Goal: Communication & Community: Answer question/provide support

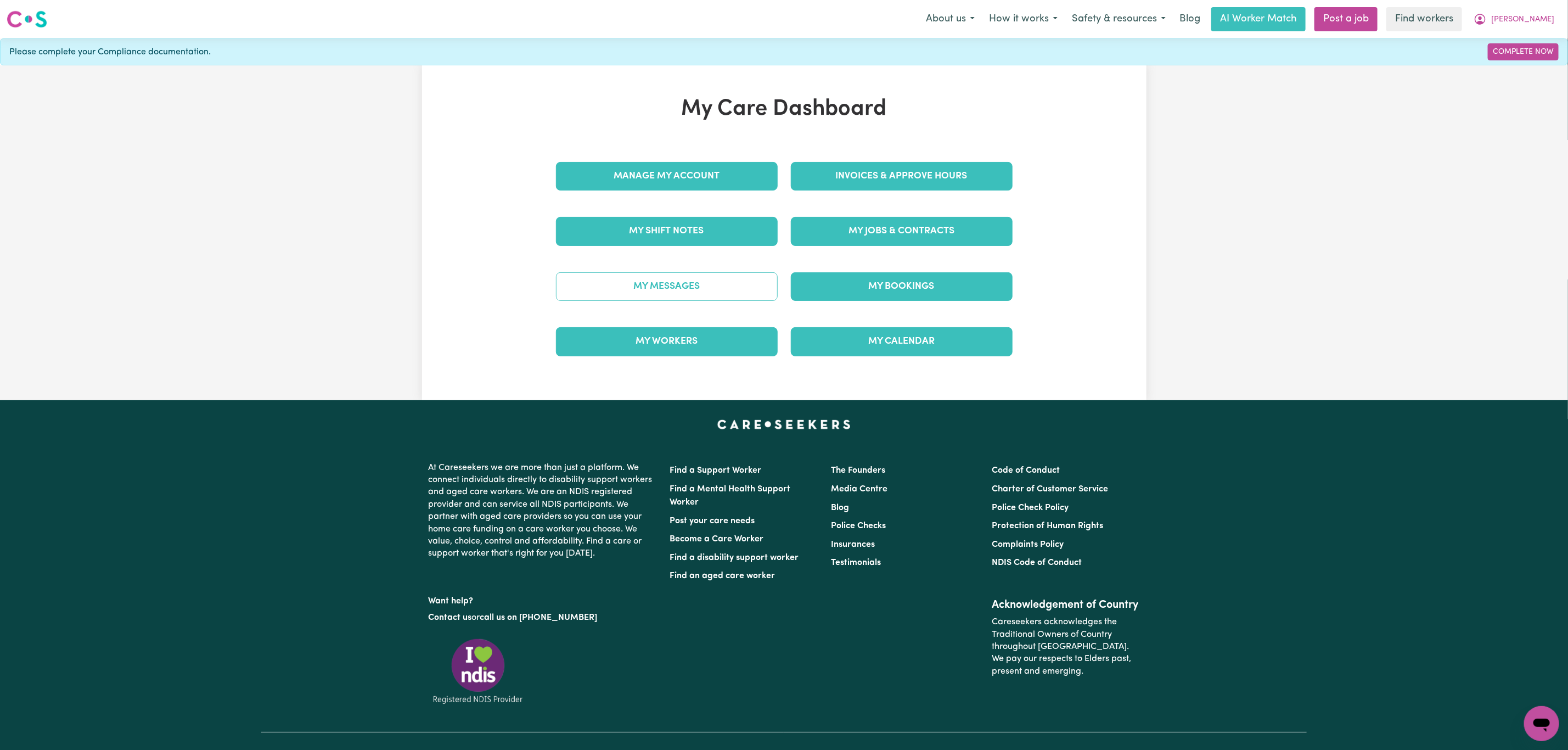
click at [665, 275] on link "My Messages" at bounding box center [667, 286] width 222 height 28
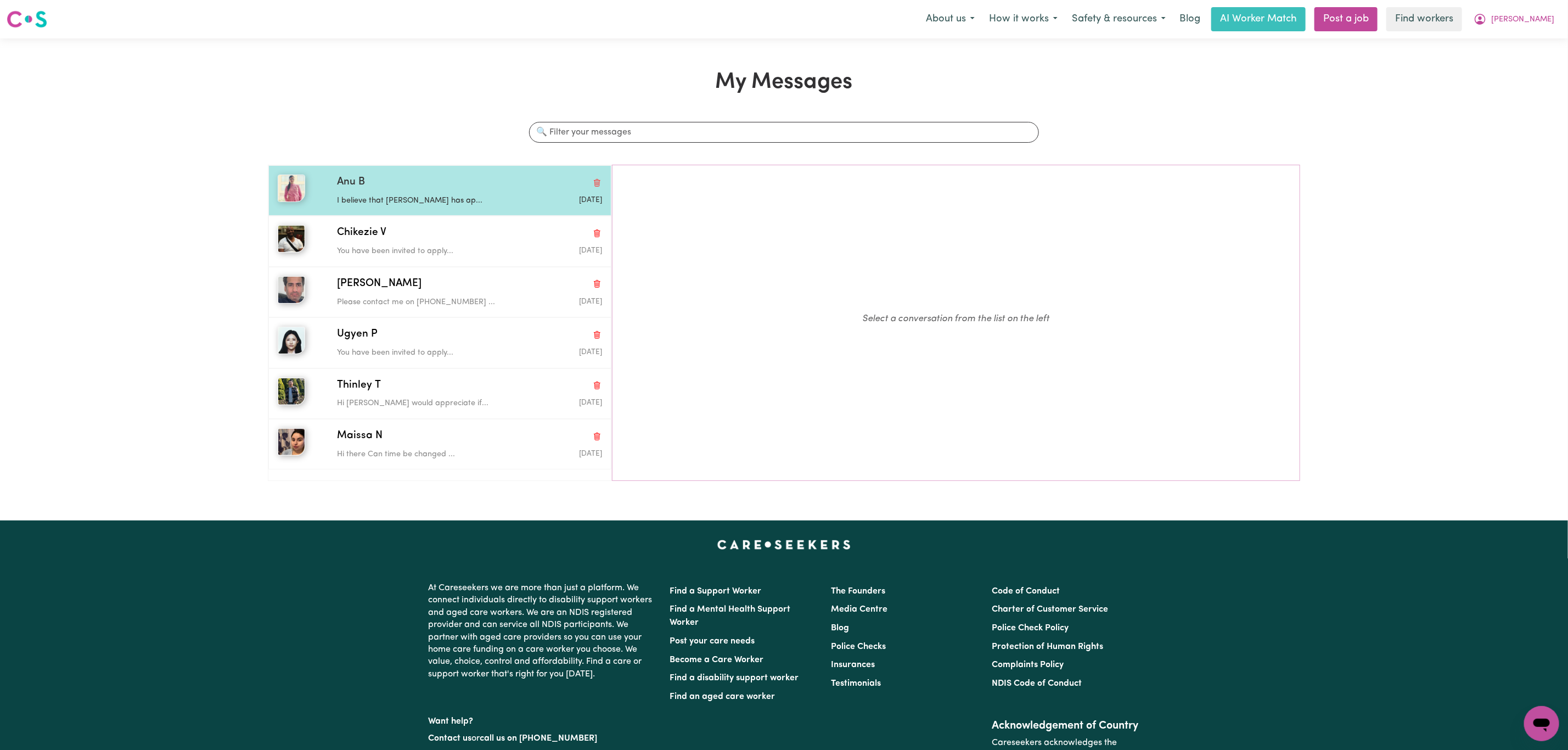
click at [505, 207] on p "I believe that [PERSON_NAME] has ap..." at bounding box center [425, 201] width 176 height 12
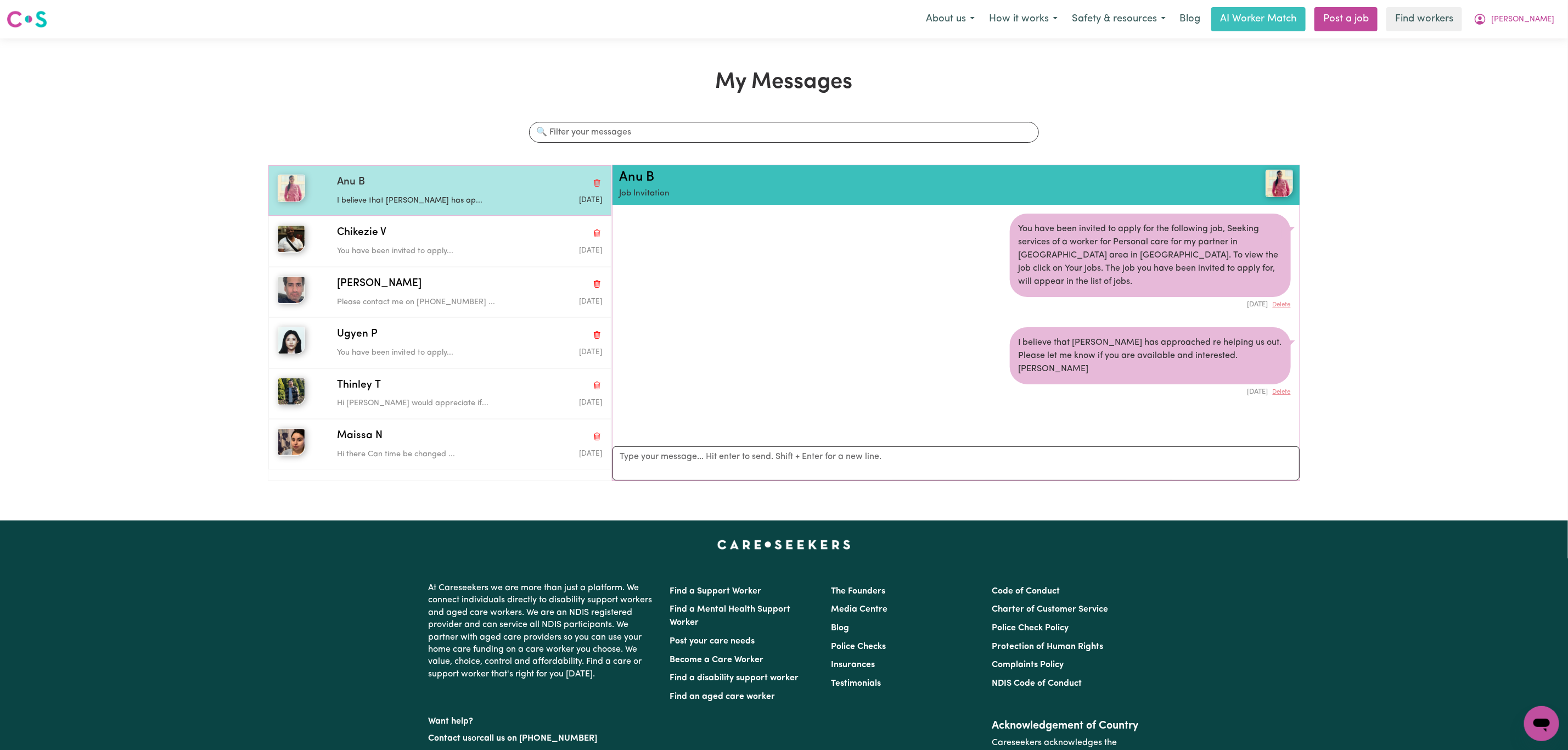
scroll to position [7, 0]
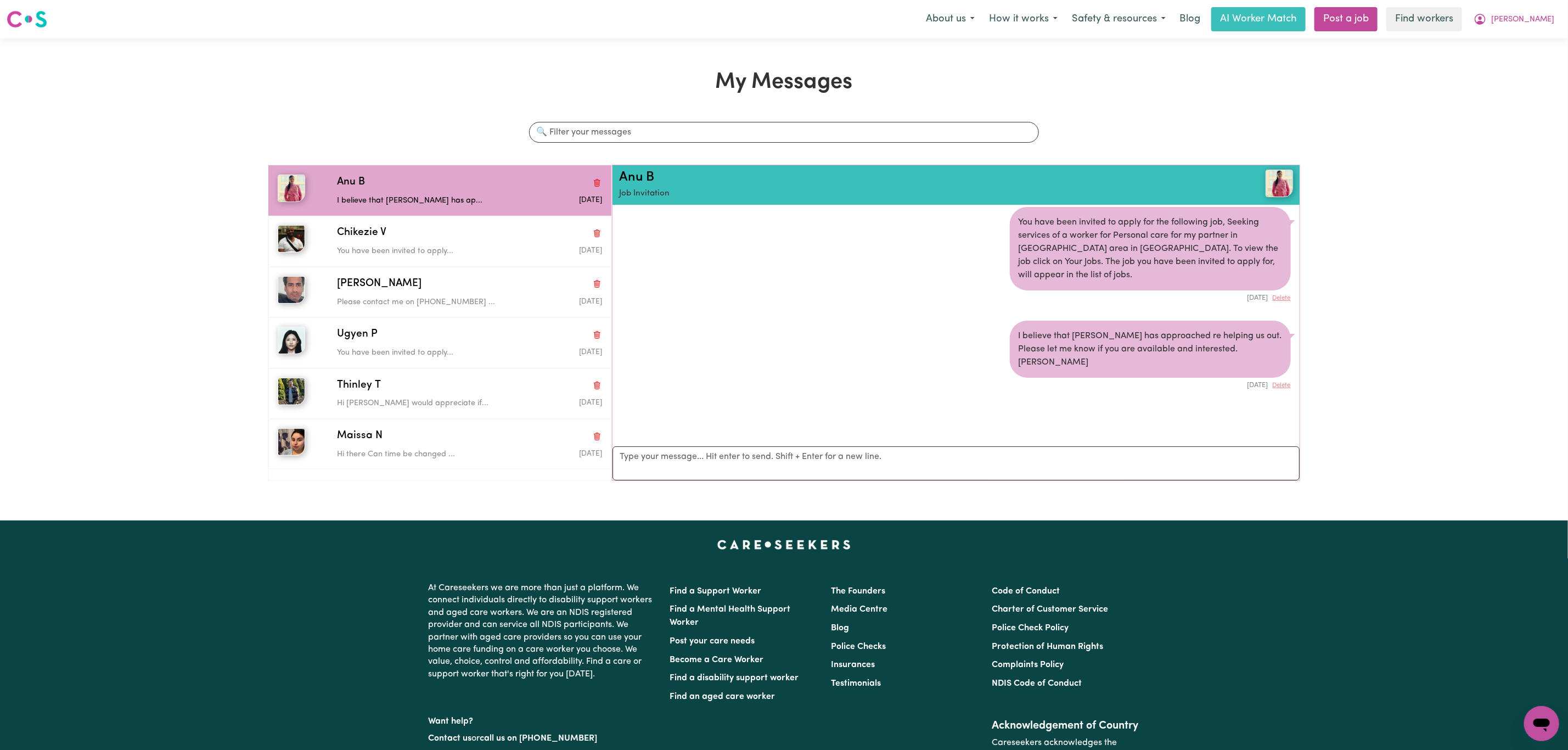
click at [1444, 36] on nav "Menu About us How it works Safety & resources Blog AI Worker Match Post a job F…" at bounding box center [784, 19] width 1568 height 38
click at [1553, 23] on button "[PERSON_NAME]" at bounding box center [1514, 20] width 95 height 23
click at [1500, 63] on link "Logout" at bounding box center [1517, 63] width 87 height 21
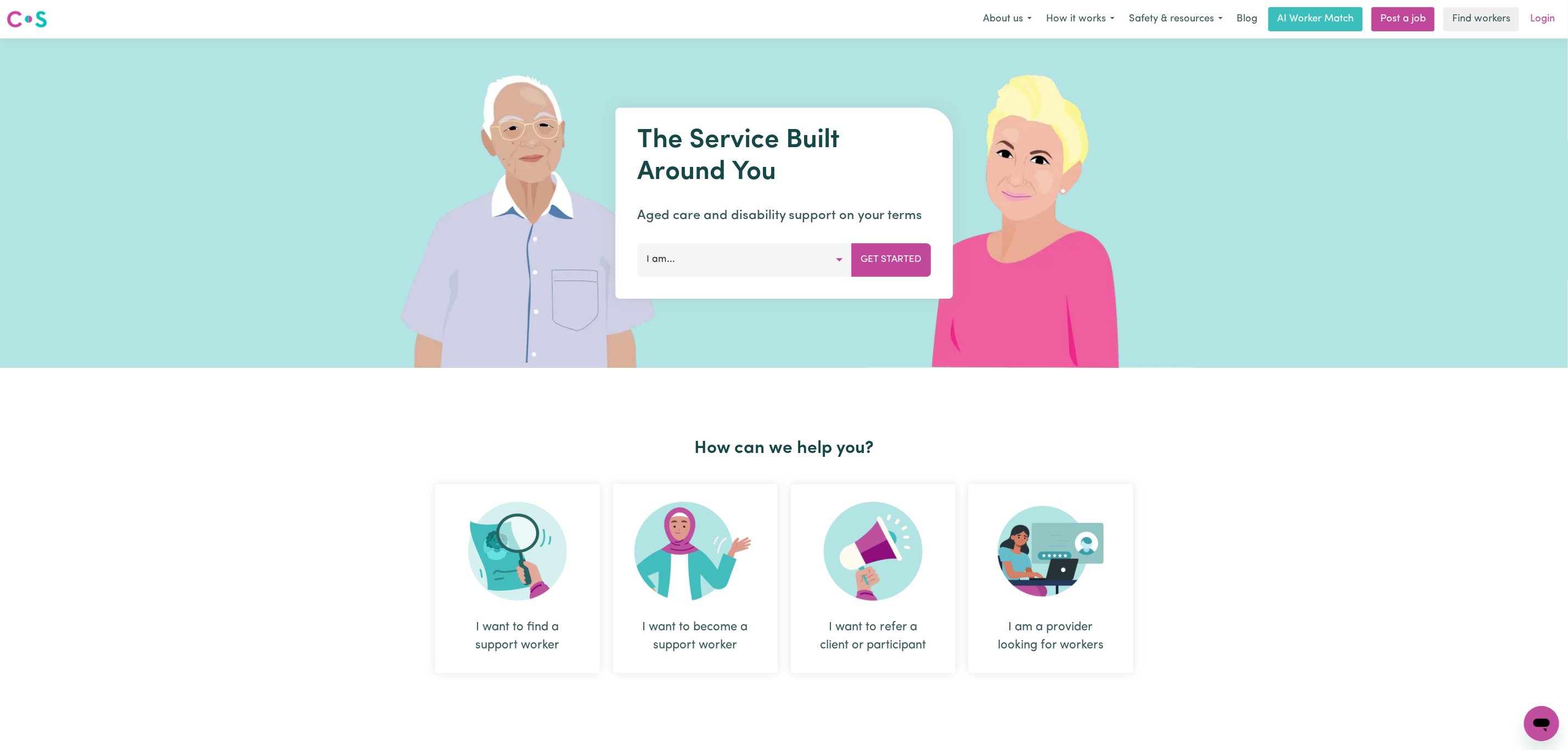
click at [1555, 23] on link "Login" at bounding box center [1542, 19] width 38 height 24
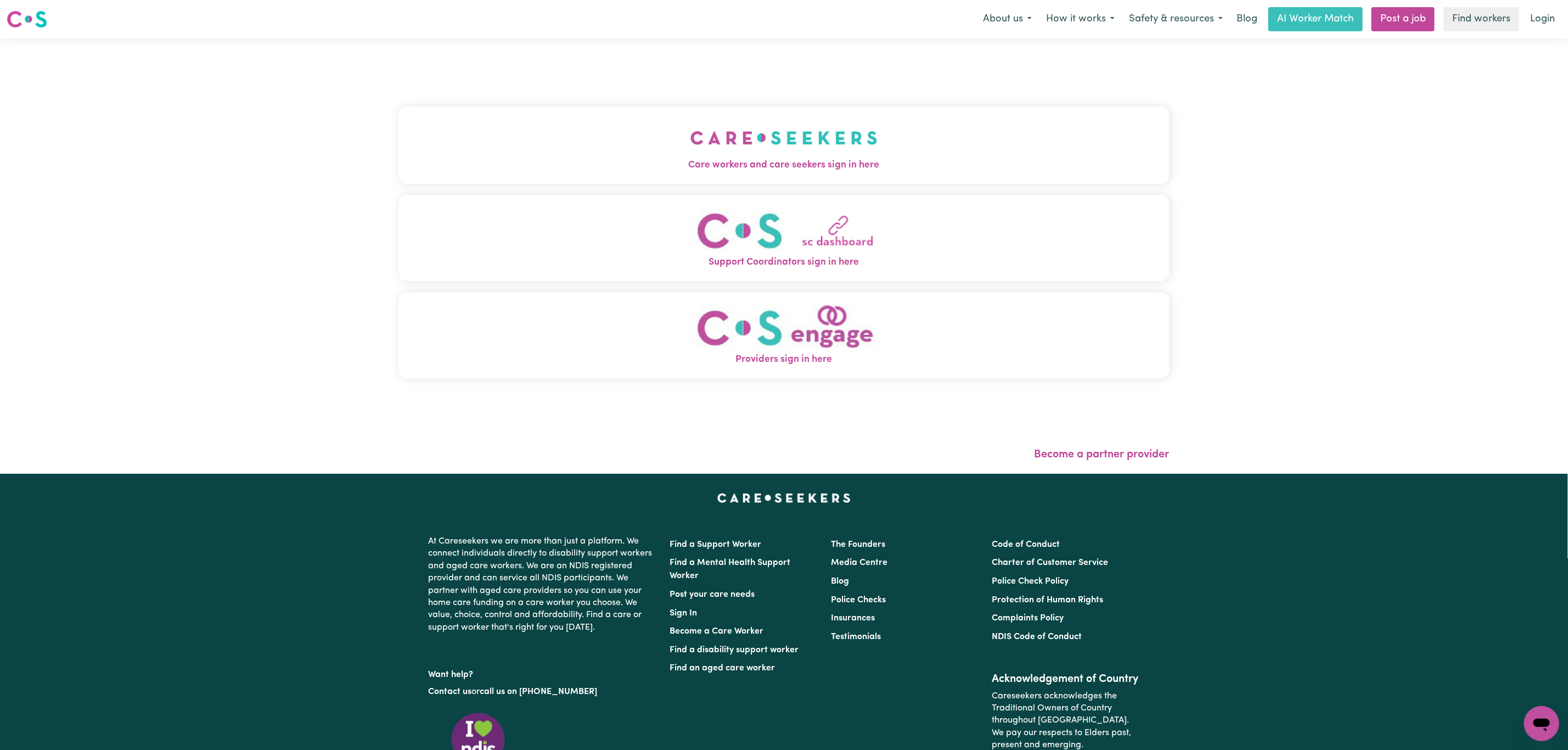
drag, startPoint x: 600, startPoint y: 99, endPoint x: 597, endPoint y: 149, distance: 50.1
click at [600, 100] on div "Care workers and care seekers sign in here Support Coordinators sign in here Pr…" at bounding box center [784, 247] width 771 height 375
click at [597, 152] on button "Care workers and care seekers sign in here" at bounding box center [784, 145] width 771 height 77
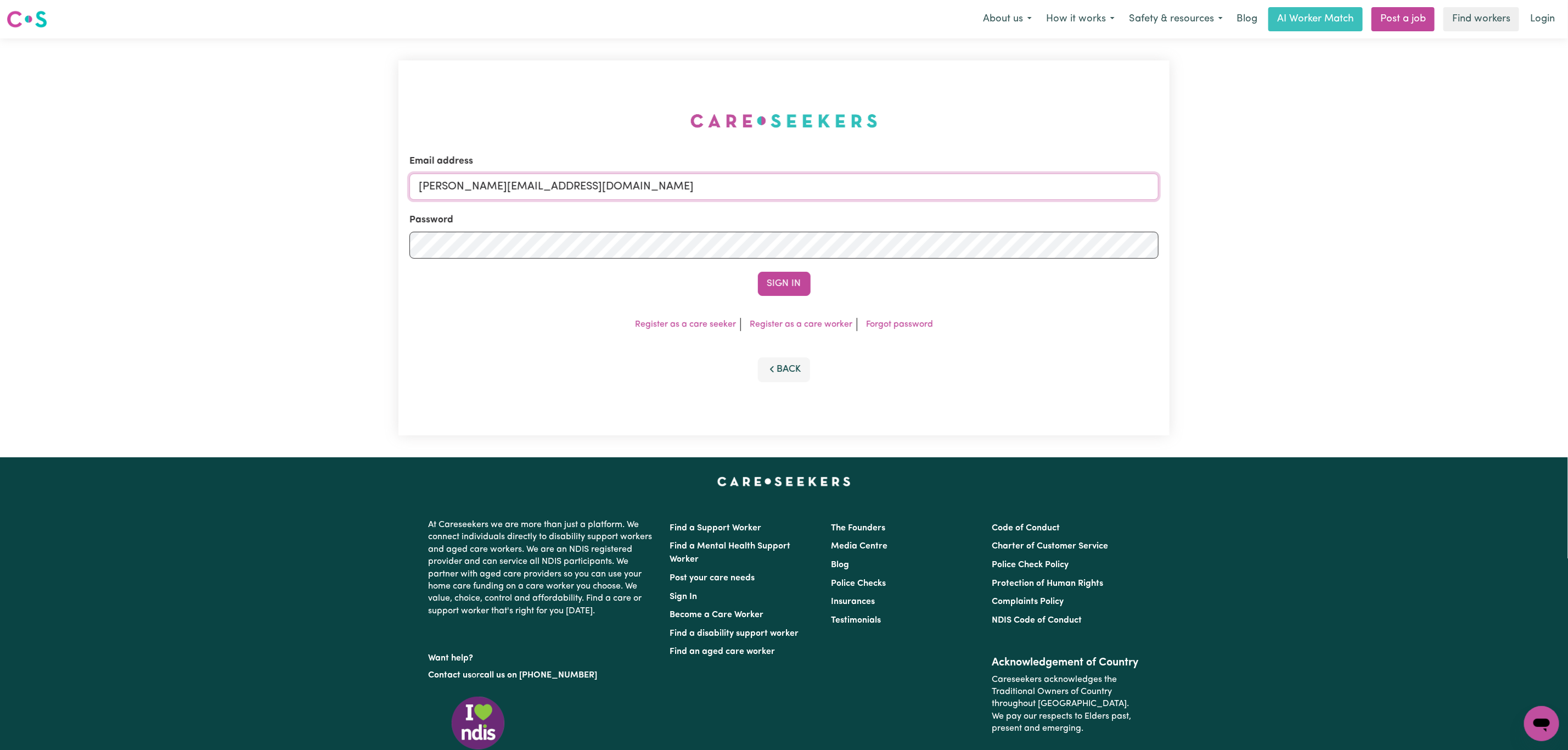
click at [561, 184] on div "Email address [PERSON_NAME][EMAIL_ADDRESS][DOMAIN_NAME] Password Sign In Regist…" at bounding box center [784, 247] width 784 height 418
click at [558, 184] on input "[PERSON_NAME][EMAIL_ADDRESS][DOMAIN_NAME]" at bounding box center [784, 187] width 749 height 27
drag, startPoint x: 480, startPoint y: 190, endPoint x: 727, endPoint y: 199, distance: 247.2
click at [727, 199] on form "Email address [EMAIL_ADDRESS][PERSON_NAME][DOMAIN_NAME] Password Sign In" at bounding box center [784, 225] width 749 height 142
type input "superuser~[DATE][PERSON_NAME][EMAIL_ADDRESS][DOMAIN_NAME]"
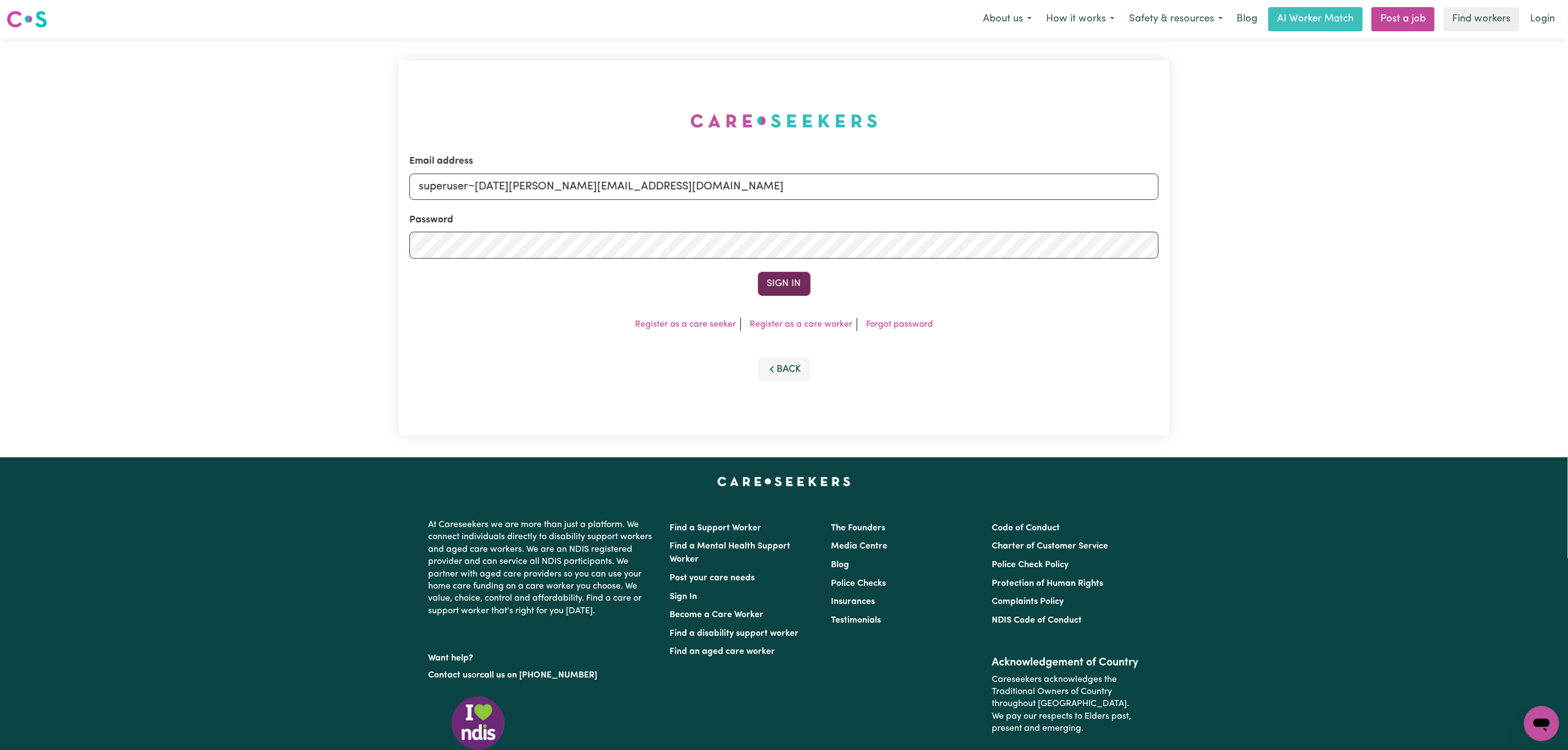
click at [791, 285] on button "Sign In" at bounding box center [784, 284] width 52 height 24
